Goal: Find specific page/section: Locate a particular part of the current website

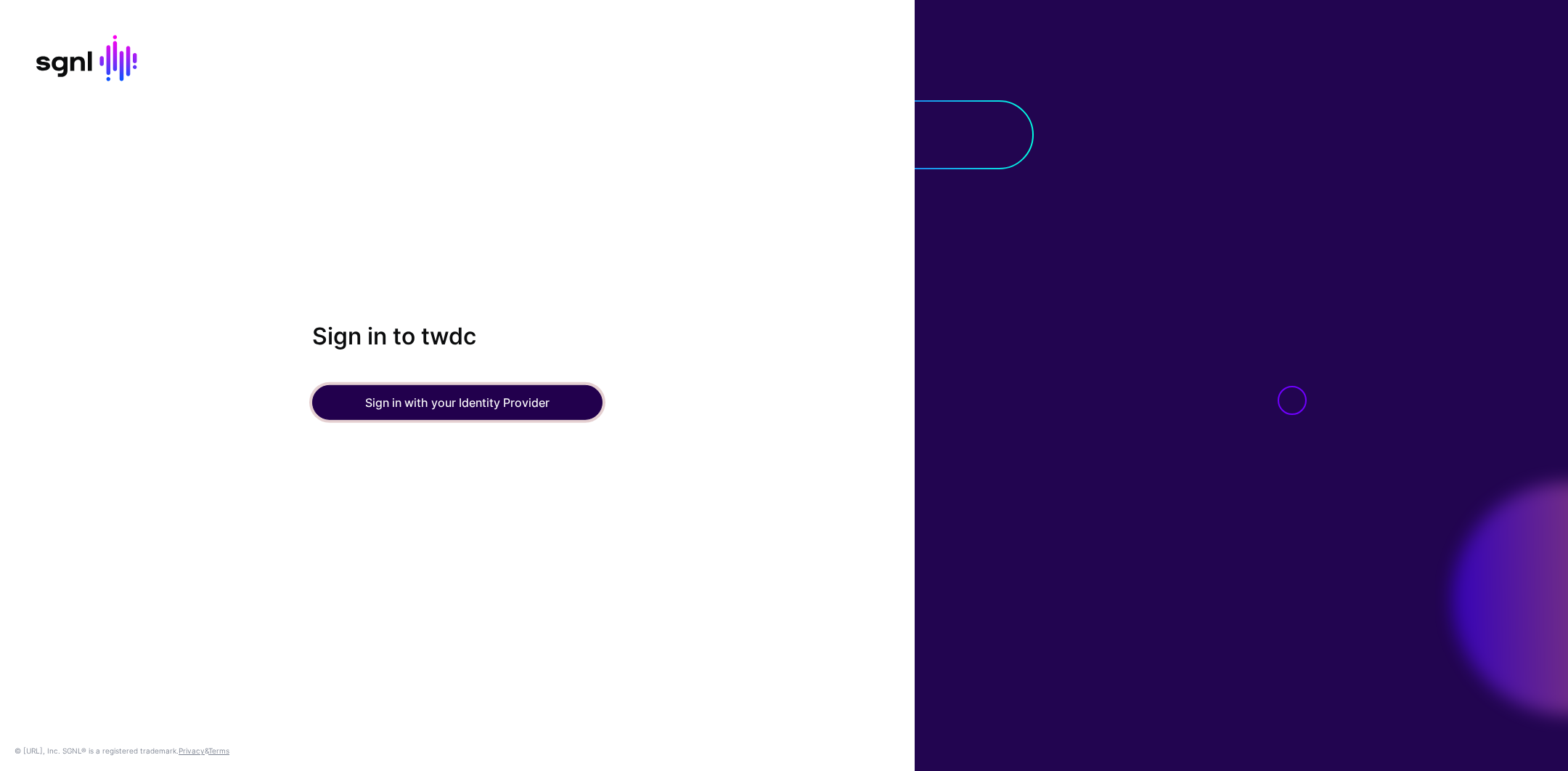
click at [500, 409] on button "Sign in with your Identity Provider" at bounding box center [457, 402] width 290 height 35
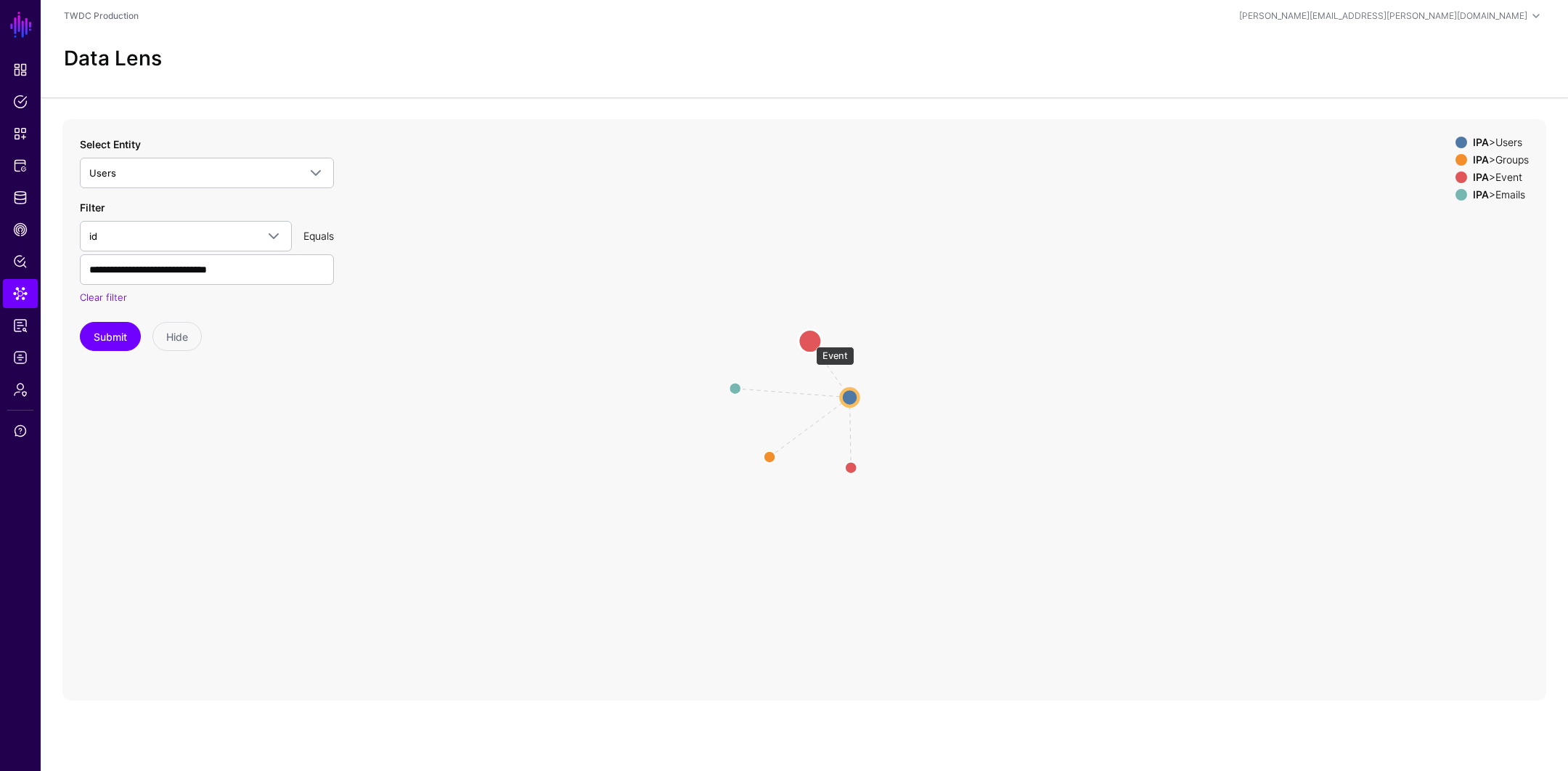
click at [809, 339] on circle at bounding box center [810, 340] width 23 height 23
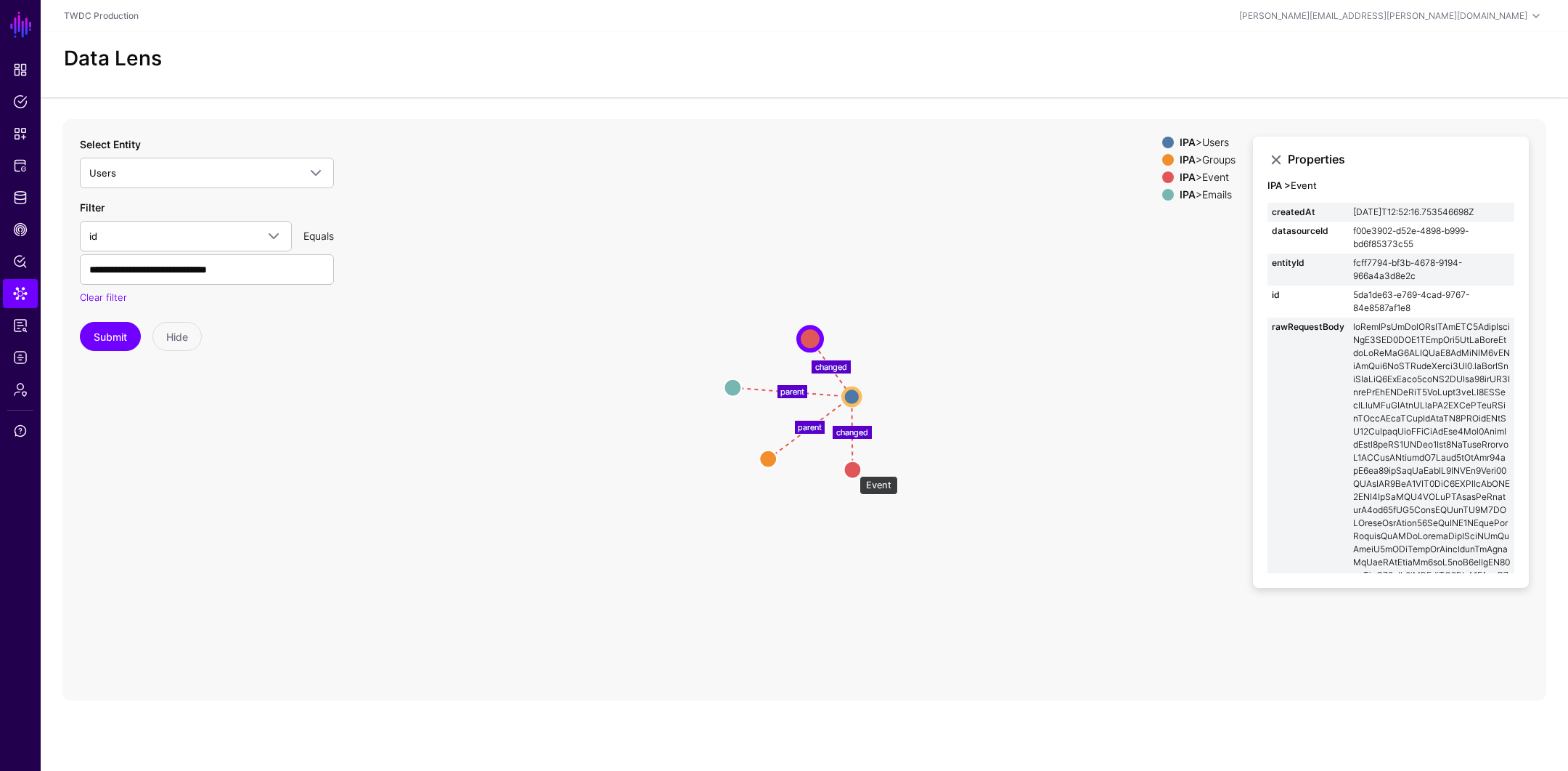
click at [852, 468] on circle at bounding box center [852, 469] width 17 height 17
